Goal: Information Seeking & Learning: Check status

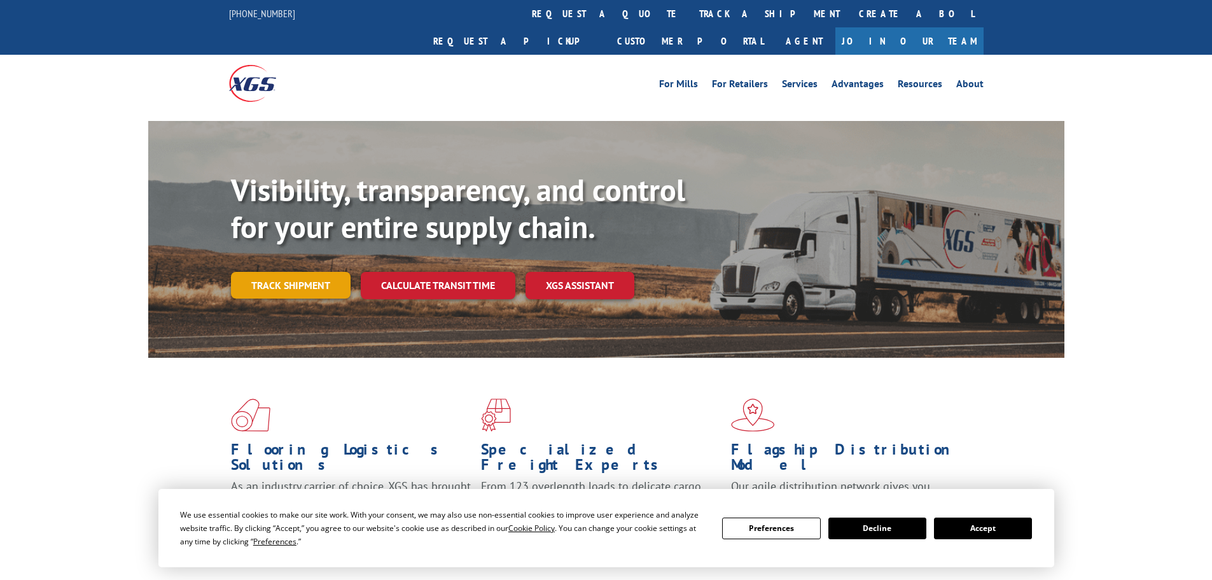
click at [289, 272] on link "Track shipment" at bounding box center [291, 285] width 120 height 27
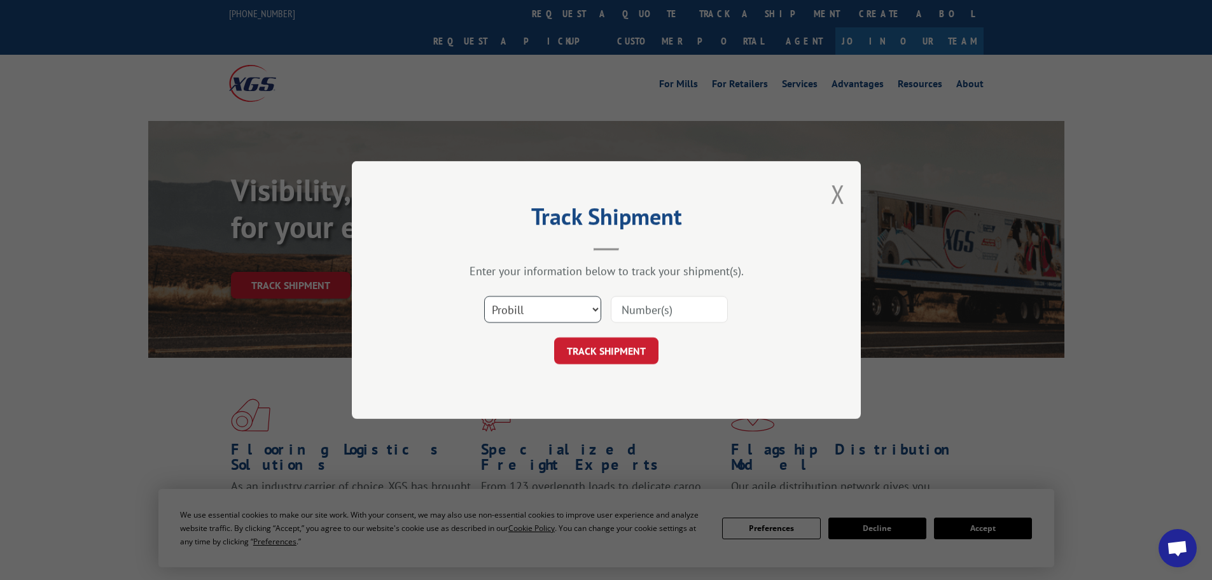
click at [552, 305] on select "Select category... Probill BOL PO" at bounding box center [542, 309] width 117 height 27
select select "bol"
click at [484, 296] on select "Select category... Probill BOL PO" at bounding box center [542, 309] width 117 height 27
click at [673, 302] on input at bounding box center [669, 309] width 117 height 27
paste input "5990633"
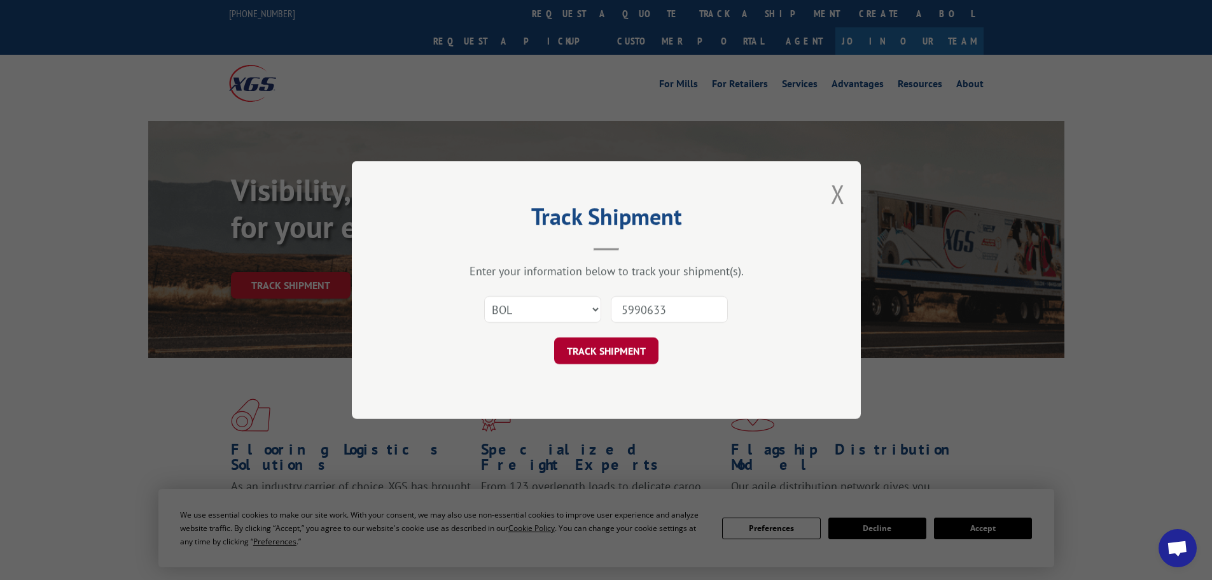
type input "5990633"
click at [608, 349] on button "TRACK SHIPMENT" at bounding box center [606, 350] width 104 height 27
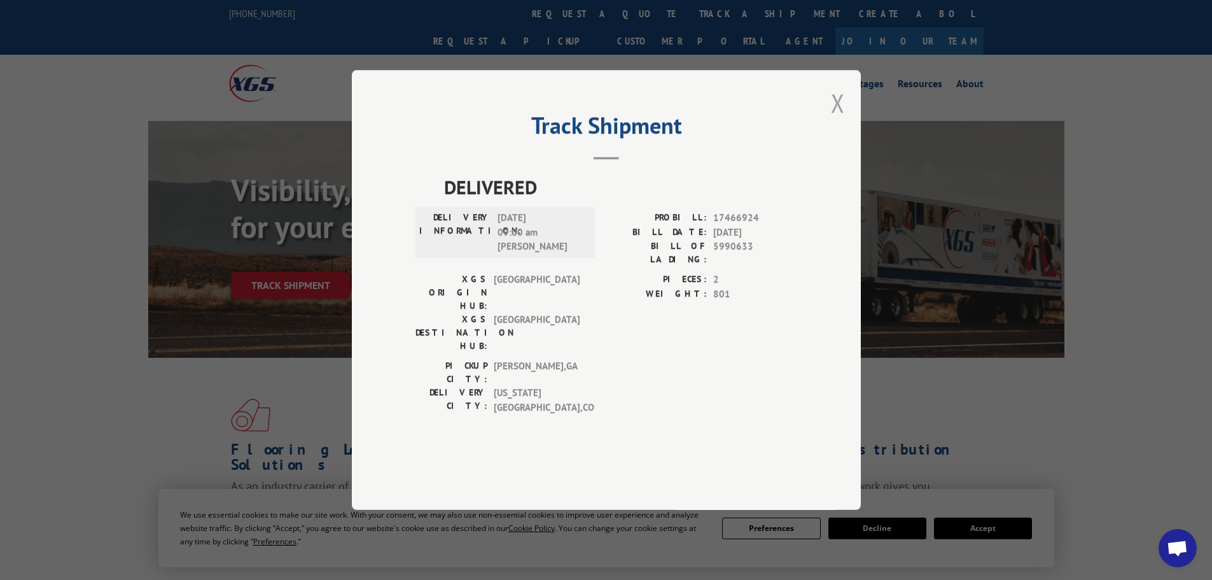
click at [839, 120] on button "Close modal" at bounding box center [838, 103] width 14 height 34
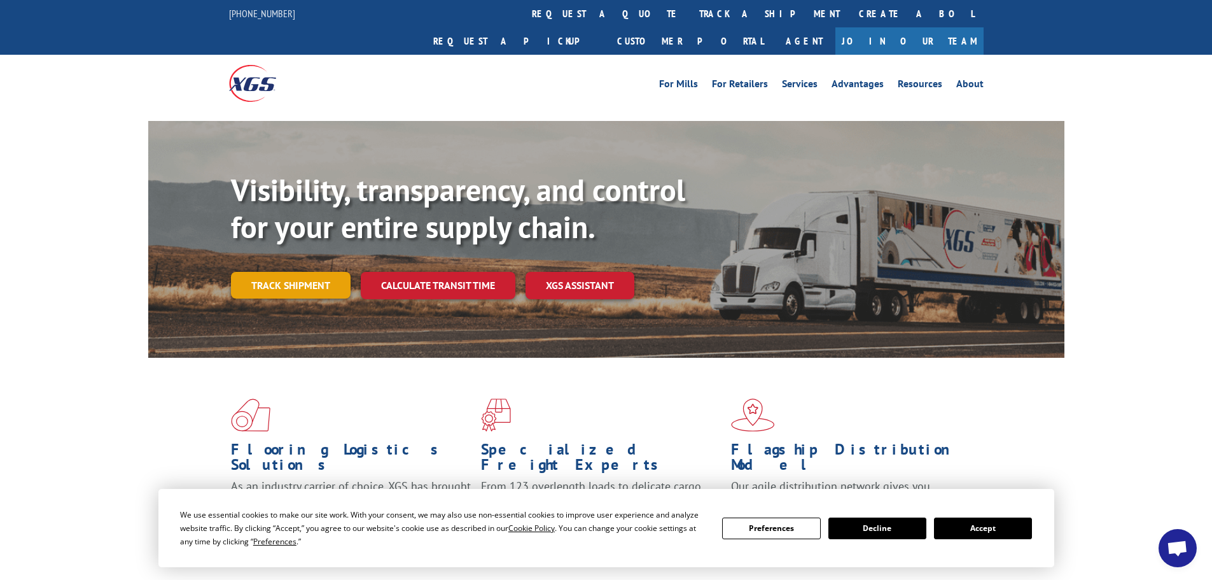
click at [307, 272] on link "Track shipment" at bounding box center [291, 285] width 120 height 27
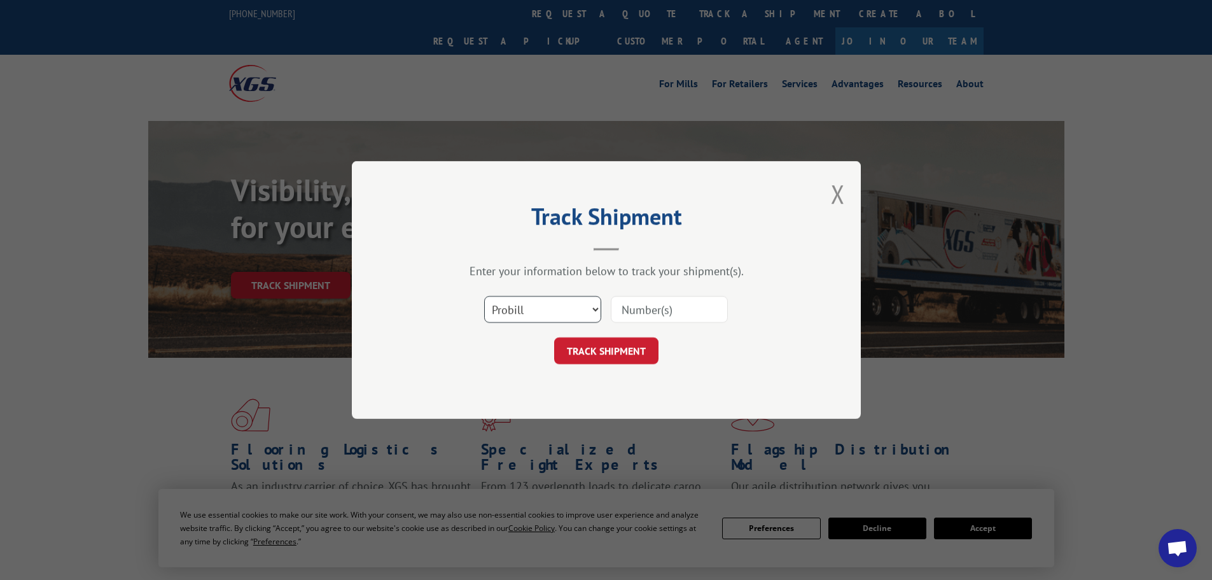
click at [517, 304] on select "Select category... Probill BOL PO" at bounding box center [542, 309] width 117 height 27
select select "bol"
click at [484, 296] on select "Select category... Probill BOL PO" at bounding box center [542, 309] width 117 height 27
click at [643, 305] on input at bounding box center [669, 309] width 117 height 27
paste input "5989416"
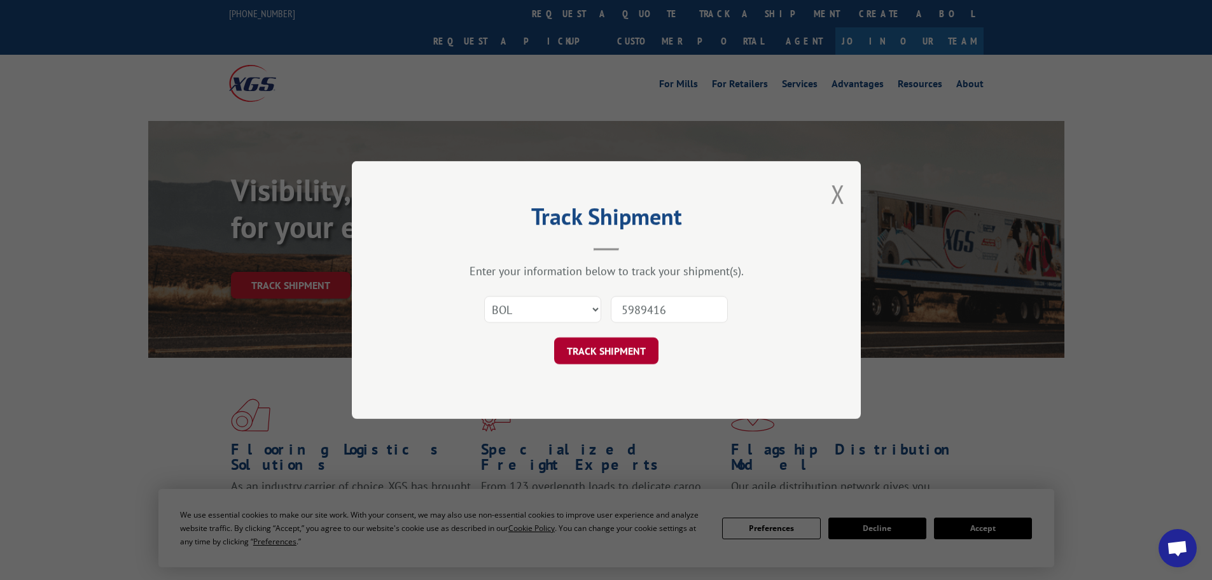
type input "5989416"
click at [606, 347] on button "TRACK SHIPMENT" at bounding box center [606, 350] width 104 height 27
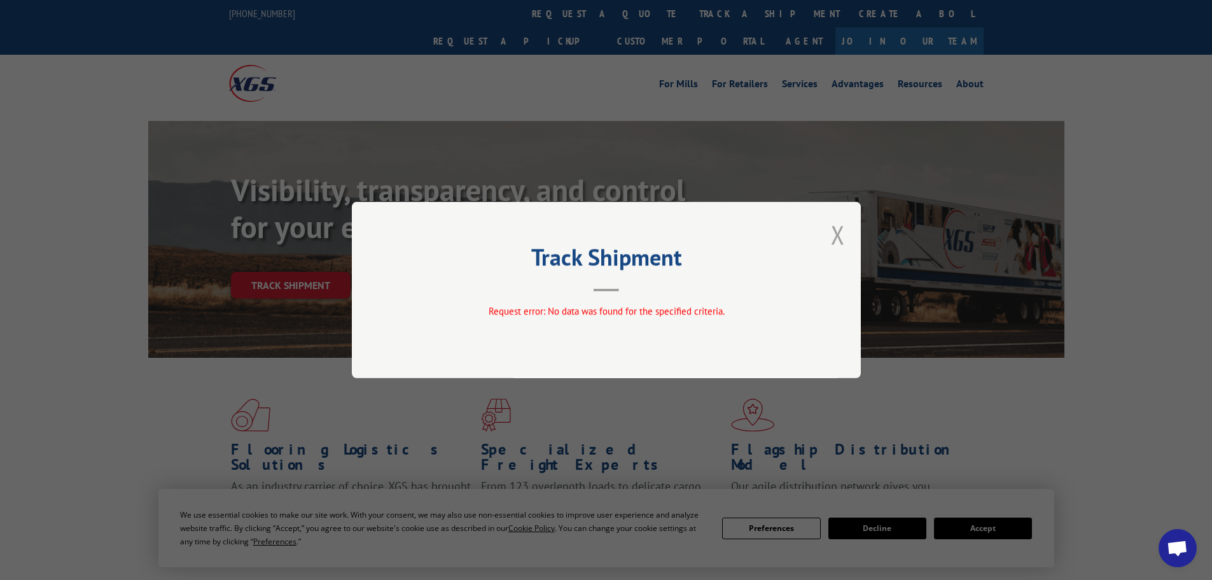
click at [835, 234] on button "Close modal" at bounding box center [838, 235] width 14 height 34
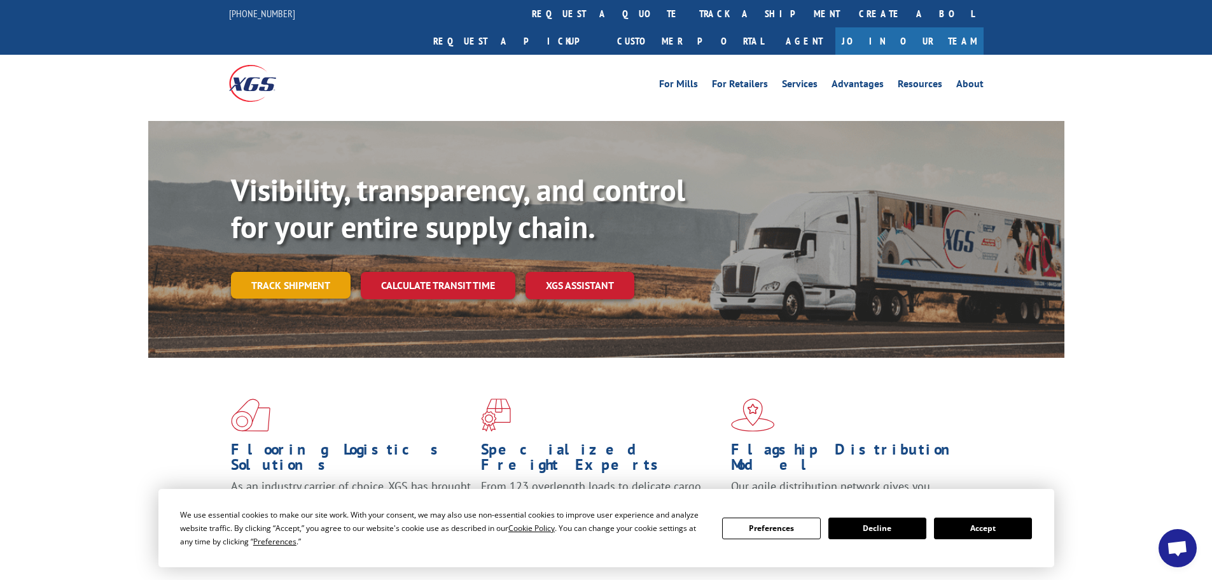
click at [250, 272] on link "Track shipment" at bounding box center [291, 285] width 120 height 27
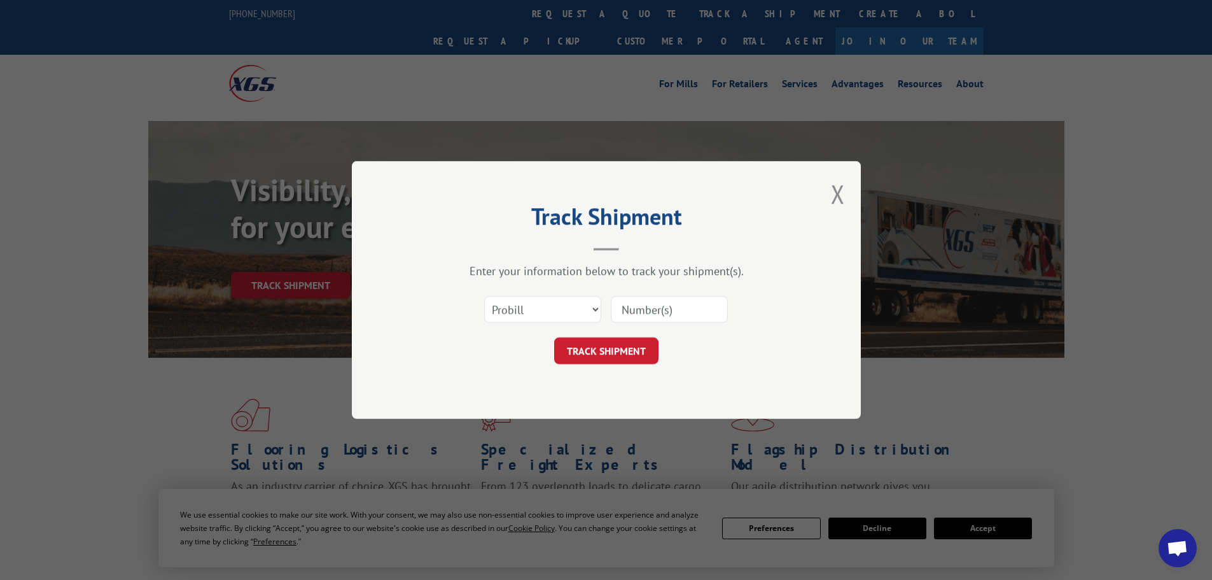
click at [686, 306] on input at bounding box center [669, 309] width 117 height 27
paste input "82225"
type input "82225"
click at [627, 347] on button "TRACK SHIPMENT" at bounding box center [606, 350] width 104 height 27
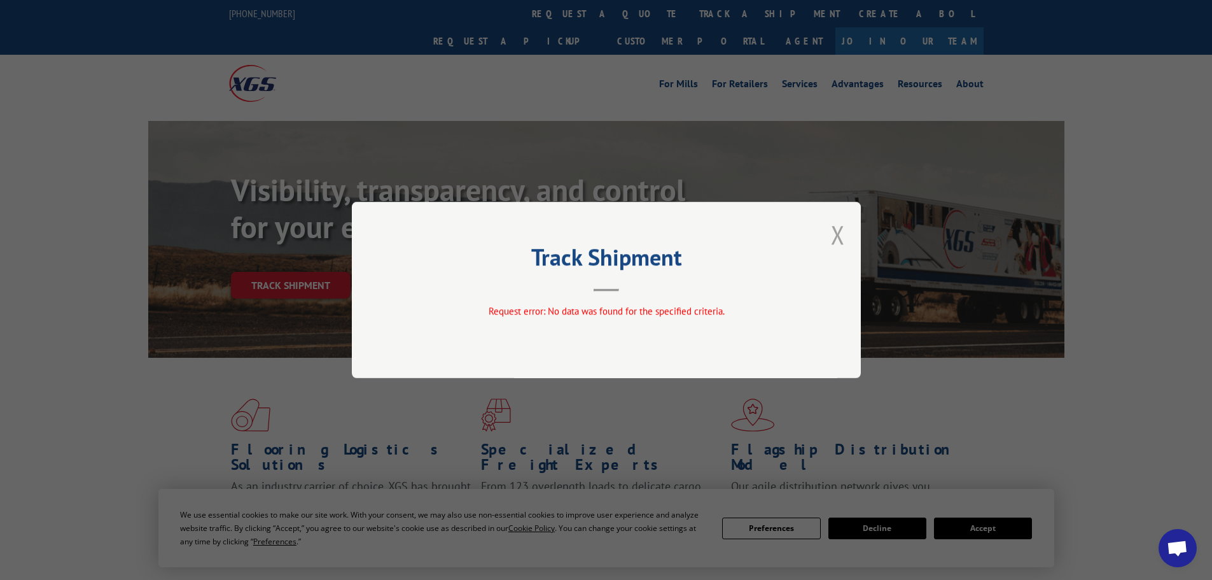
click at [837, 228] on button "Close modal" at bounding box center [838, 235] width 14 height 34
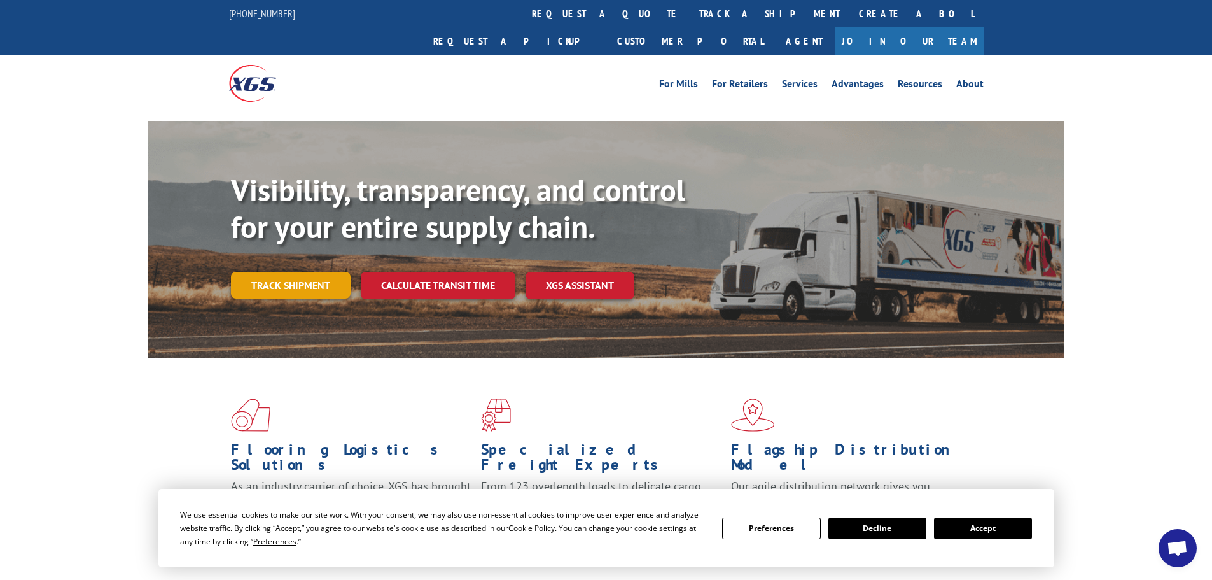
click at [295, 272] on link "Track shipment" at bounding box center [291, 285] width 120 height 27
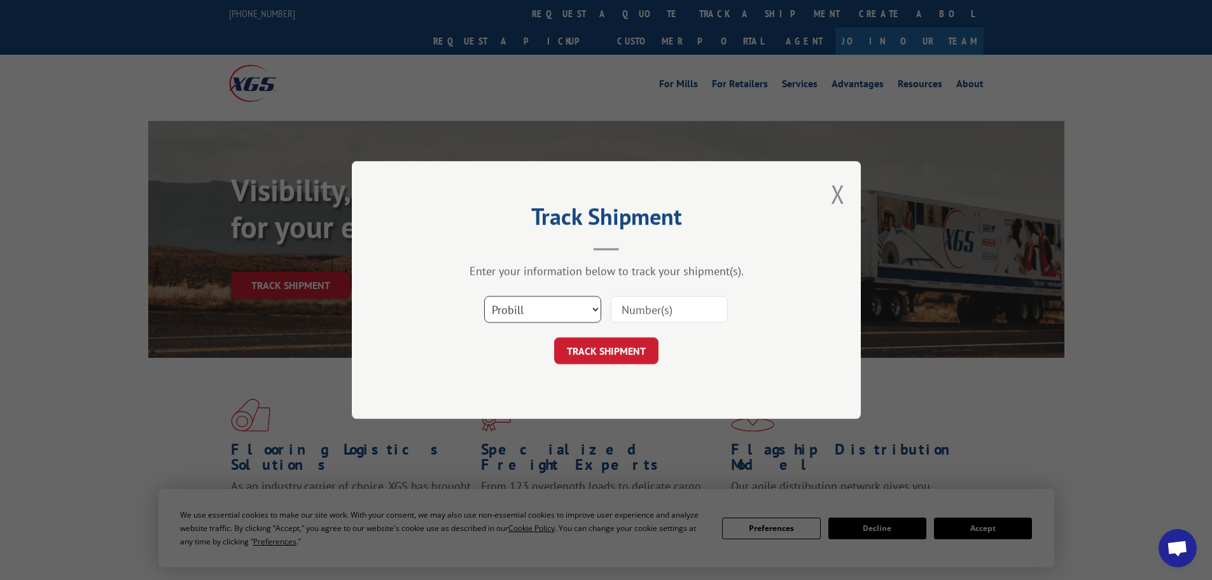
click at [535, 307] on select "Select category... Probill BOL PO" at bounding box center [542, 309] width 117 height 27
select select "bol"
click at [484, 296] on select "Select category... Probill BOL PO" at bounding box center [542, 309] width 117 height 27
click at [642, 313] on input at bounding box center [669, 309] width 117 height 27
paste input "5990776"
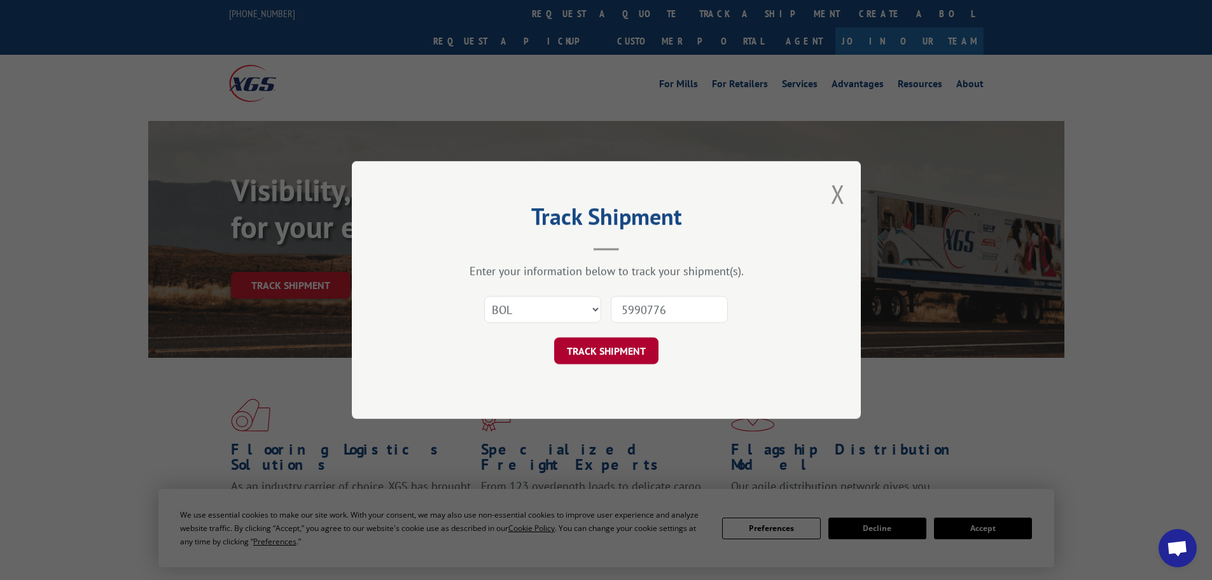
type input "5990776"
click at [621, 359] on button "TRACK SHIPMENT" at bounding box center [606, 350] width 104 height 27
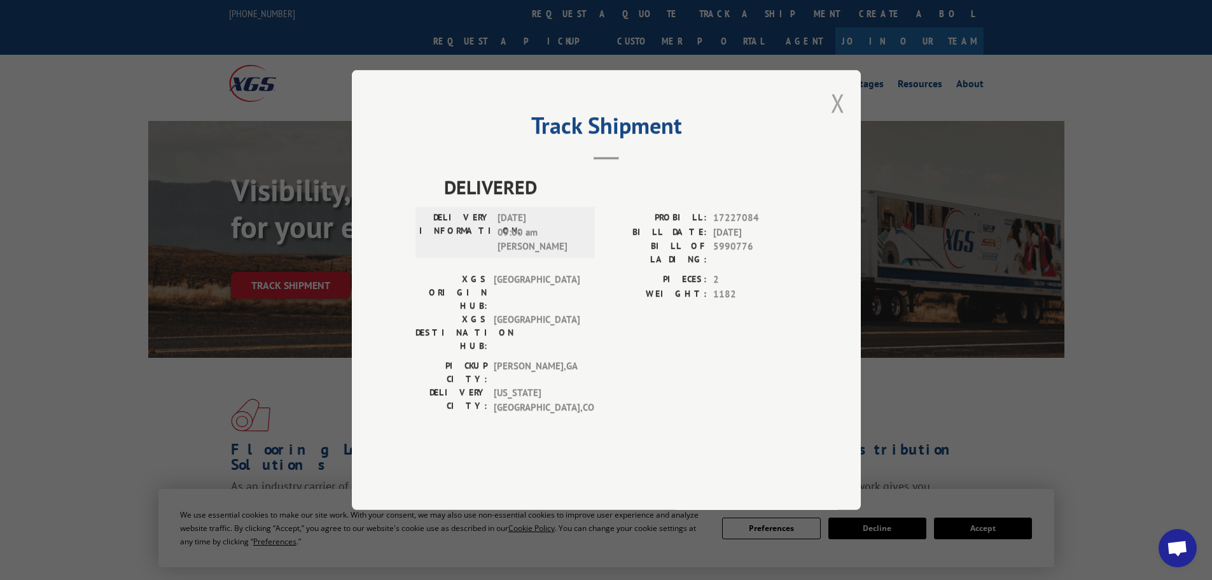
click at [833, 120] on button "Close modal" at bounding box center [838, 103] width 14 height 34
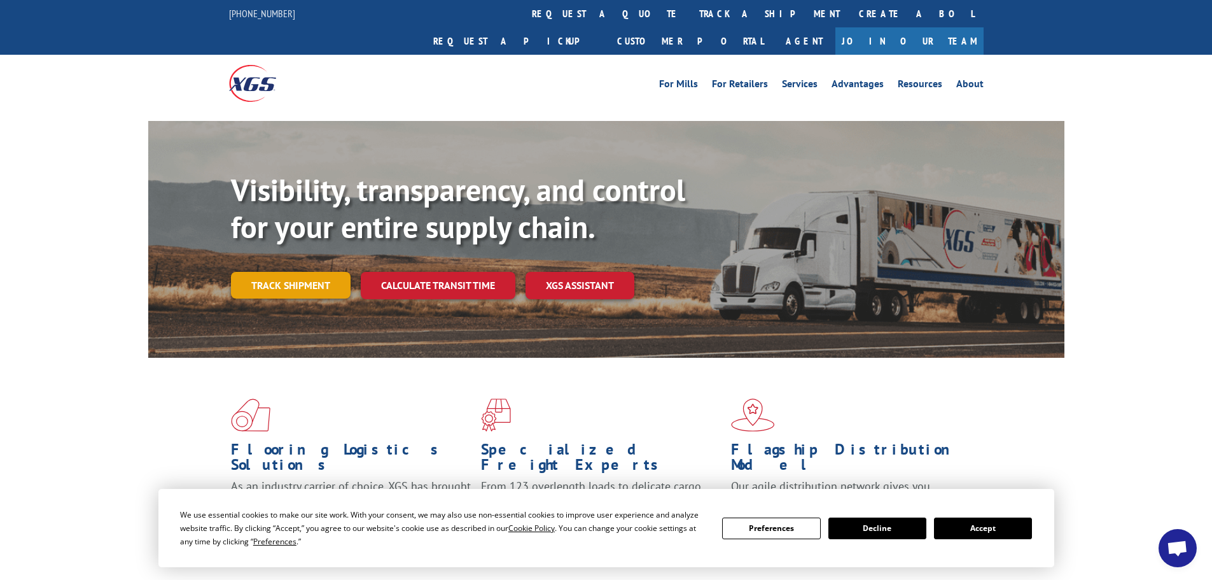
click at [270, 272] on link "Track shipment" at bounding box center [291, 285] width 120 height 27
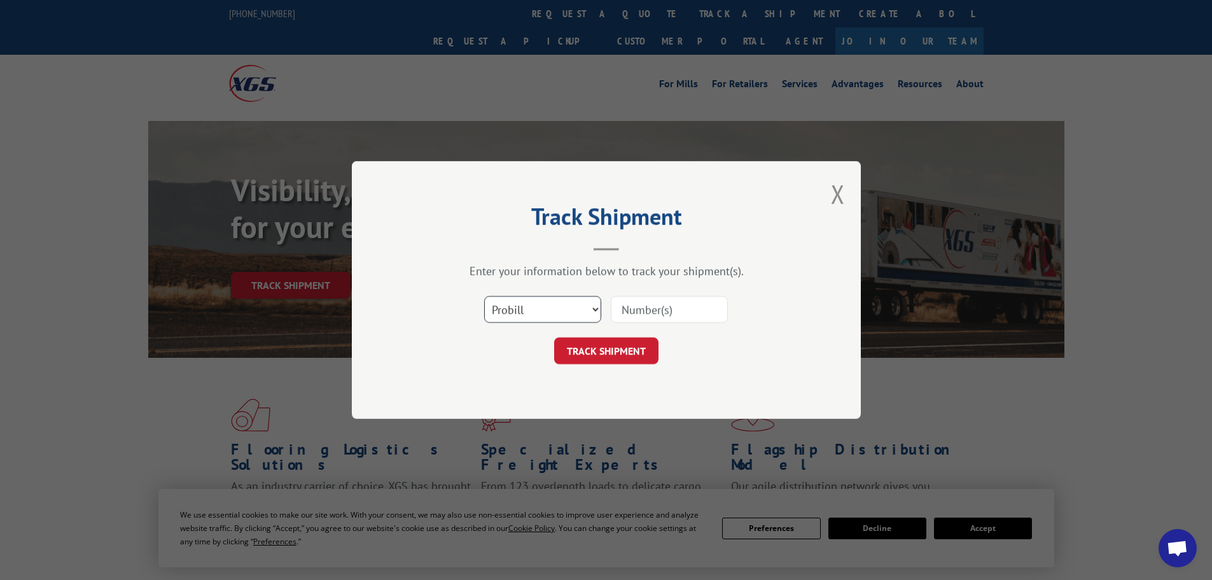
click at [489, 307] on select "Select category... Probill BOL PO" at bounding box center [542, 309] width 117 height 27
select select "bol"
click at [484, 296] on select "Select category... Probill BOL PO" at bounding box center [542, 309] width 117 height 27
click at [680, 303] on input at bounding box center [669, 309] width 117 height 27
paste input "5995928"
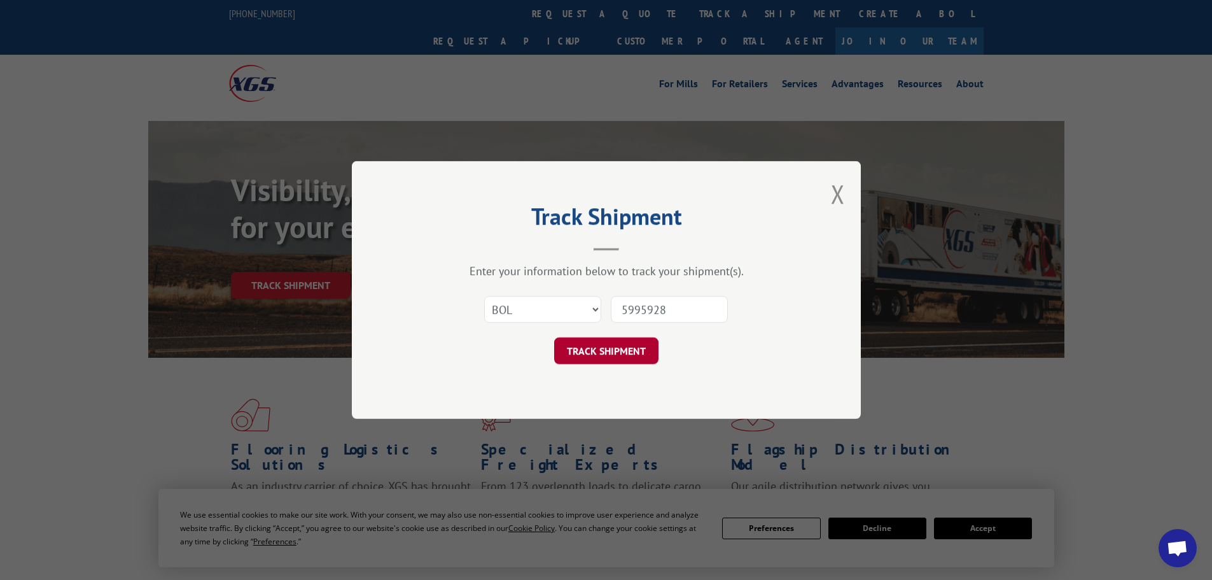
type input "5995928"
click at [615, 347] on button "TRACK SHIPMENT" at bounding box center [606, 350] width 104 height 27
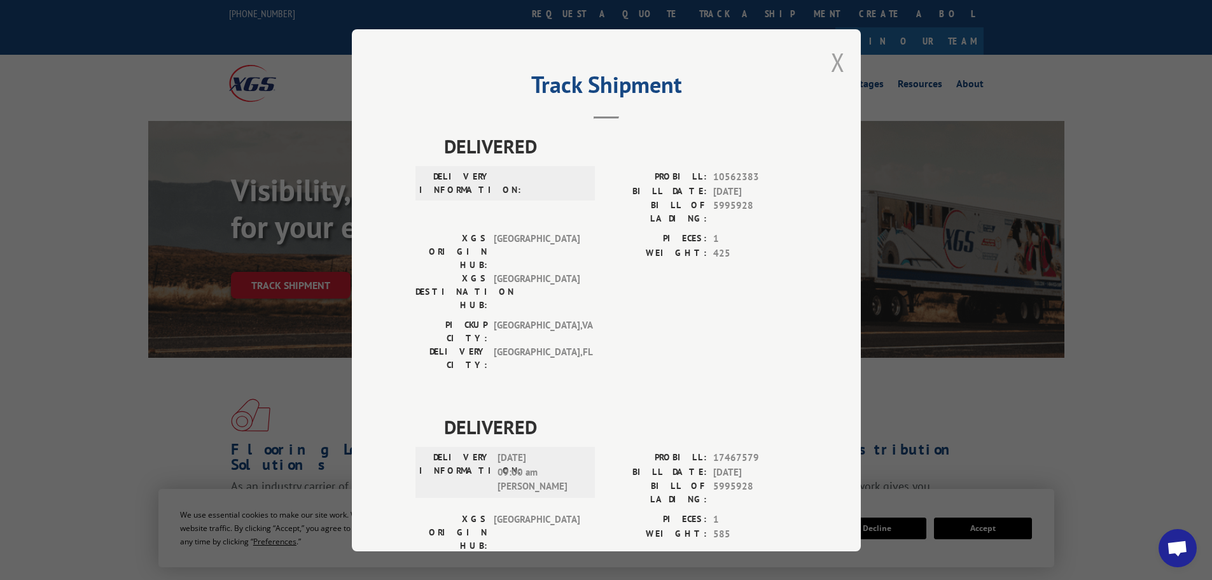
click at [835, 59] on button "Close modal" at bounding box center [838, 62] width 14 height 34
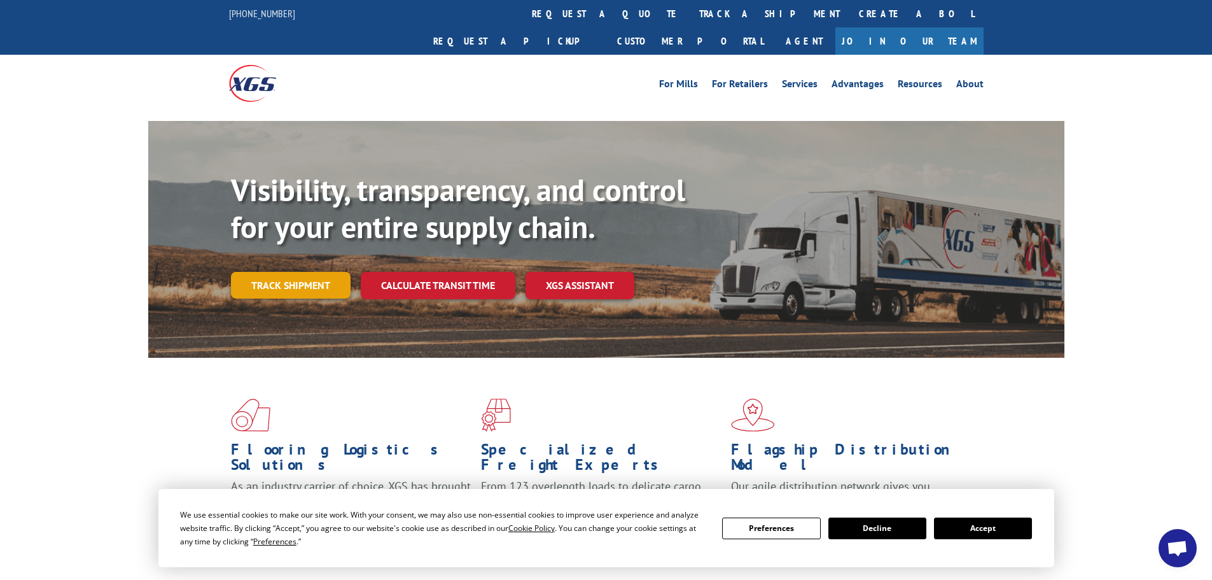
click at [265, 272] on link "Track shipment" at bounding box center [291, 285] width 120 height 27
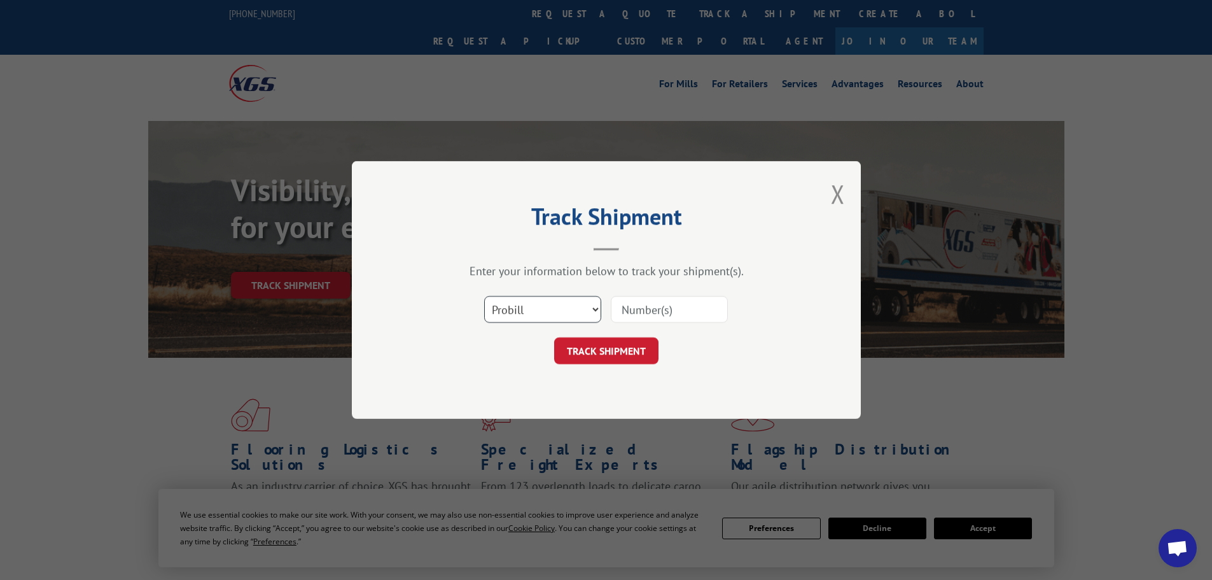
click at [522, 316] on select "Select category... Probill BOL PO" at bounding box center [542, 309] width 117 height 27
select select "bol"
click at [484, 296] on select "Select category... Probill BOL PO" at bounding box center [542, 309] width 117 height 27
click at [660, 309] on input at bounding box center [669, 309] width 117 height 27
paste input "6005323"
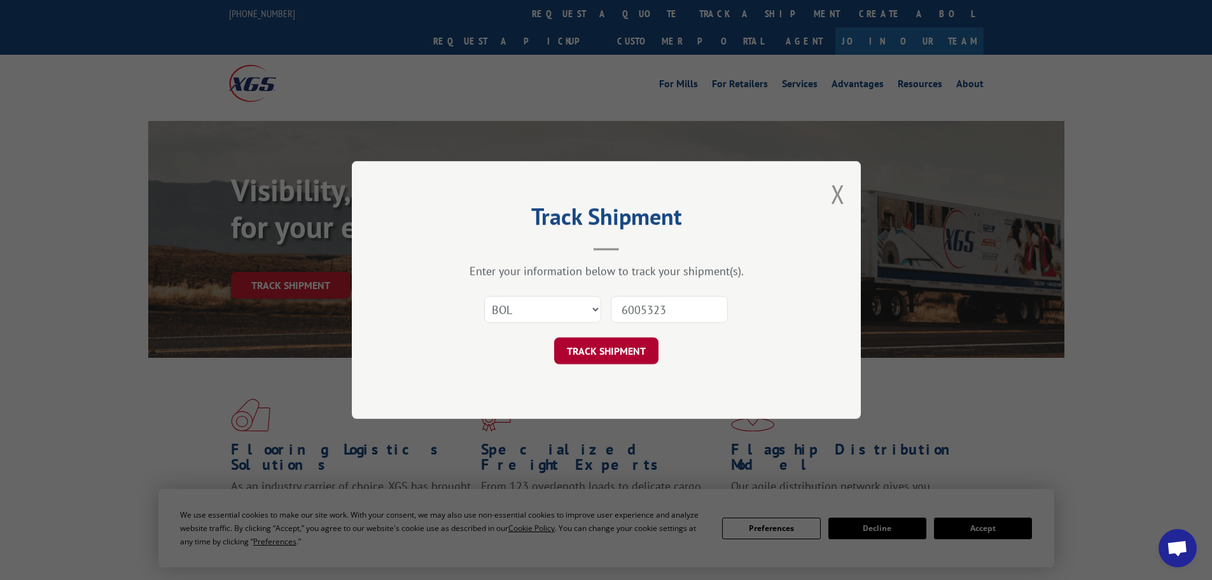
type input "6005323"
click at [604, 347] on button "TRACK SHIPMENT" at bounding box center [606, 350] width 104 height 27
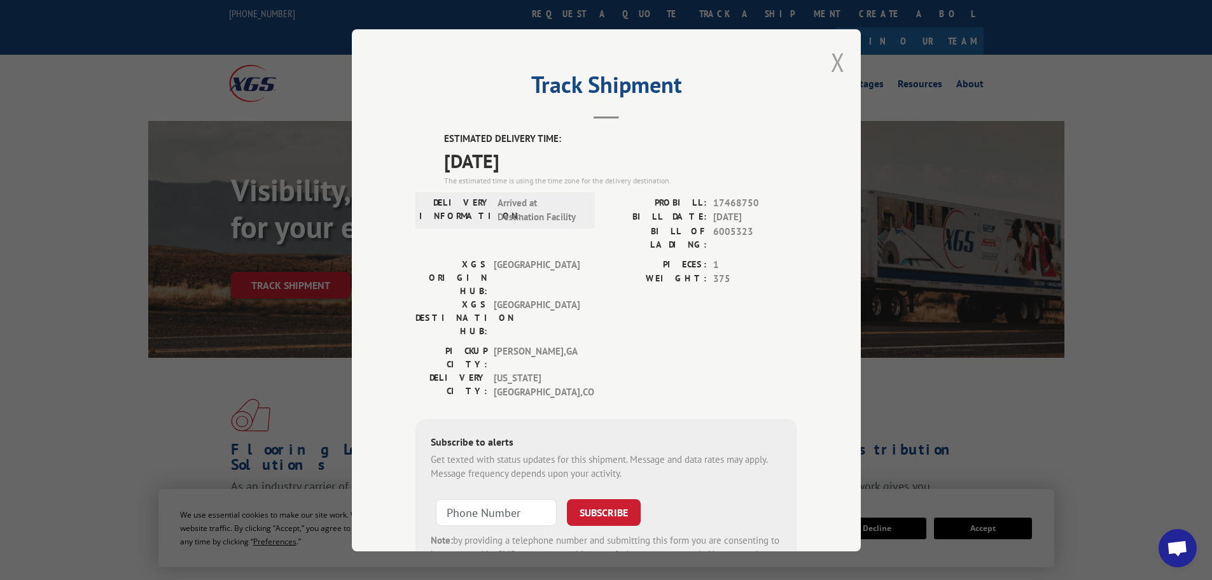
click at [832, 62] on button "Close modal" at bounding box center [838, 62] width 14 height 34
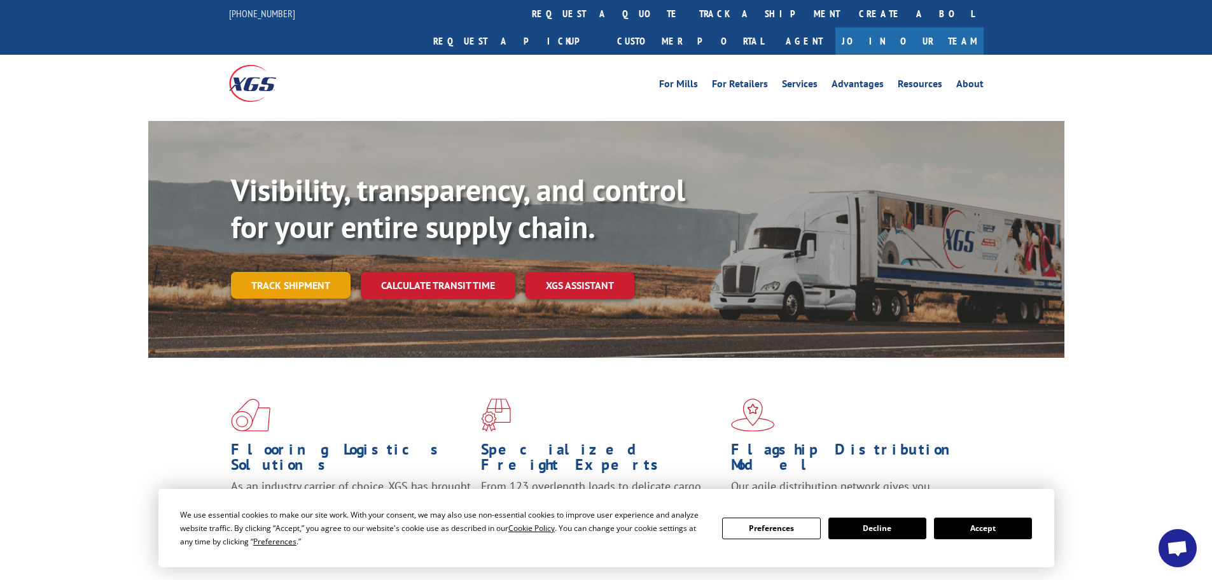
click at [256, 272] on link "Track shipment" at bounding box center [291, 285] width 120 height 27
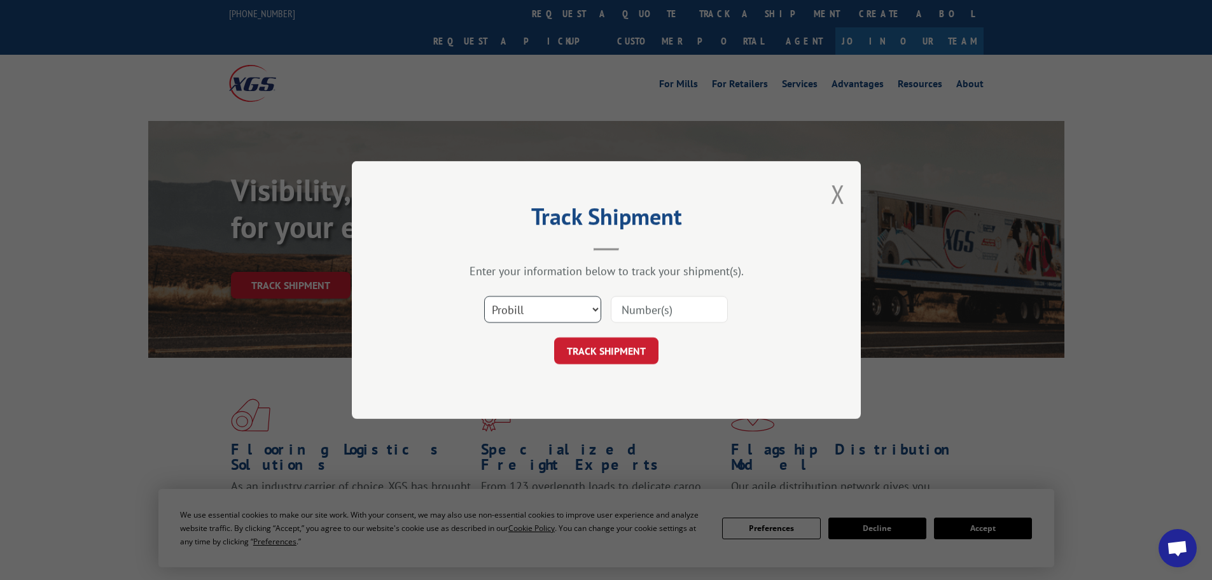
click at [540, 300] on select "Select category... Probill BOL PO" at bounding box center [542, 309] width 117 height 27
select select "bol"
click at [484, 296] on select "Select category... Probill BOL PO" at bounding box center [542, 309] width 117 height 27
click at [688, 310] on input at bounding box center [669, 309] width 117 height 27
paste input "5158087"
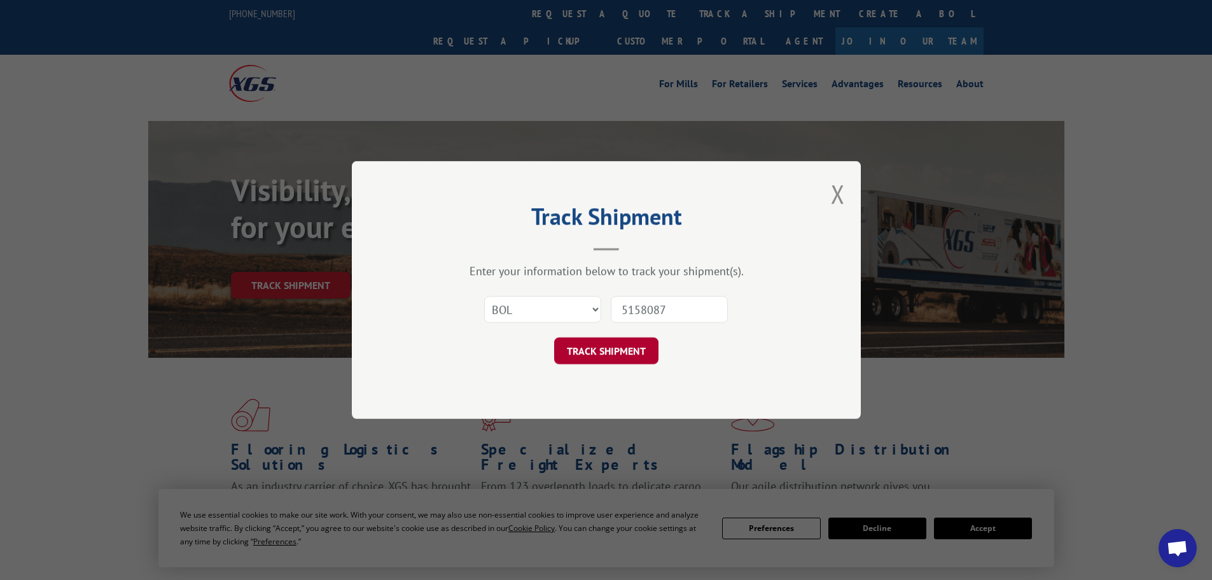
type input "5158087"
click at [602, 346] on button "TRACK SHIPMENT" at bounding box center [606, 350] width 104 height 27
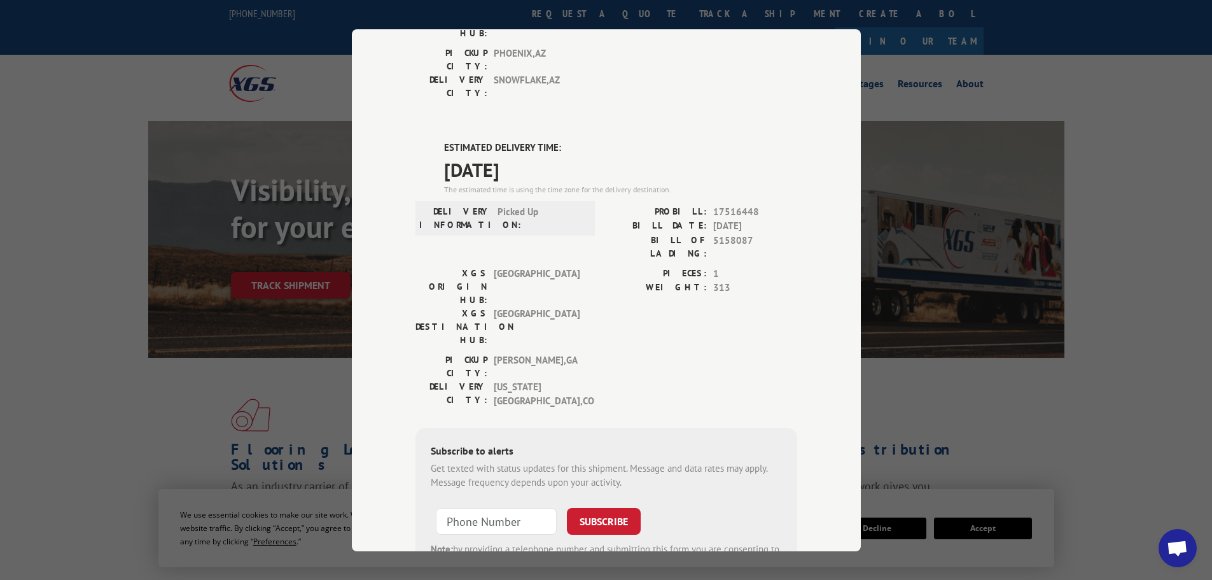
scroll to position [274, 0]
